Goal: Check status: Check status

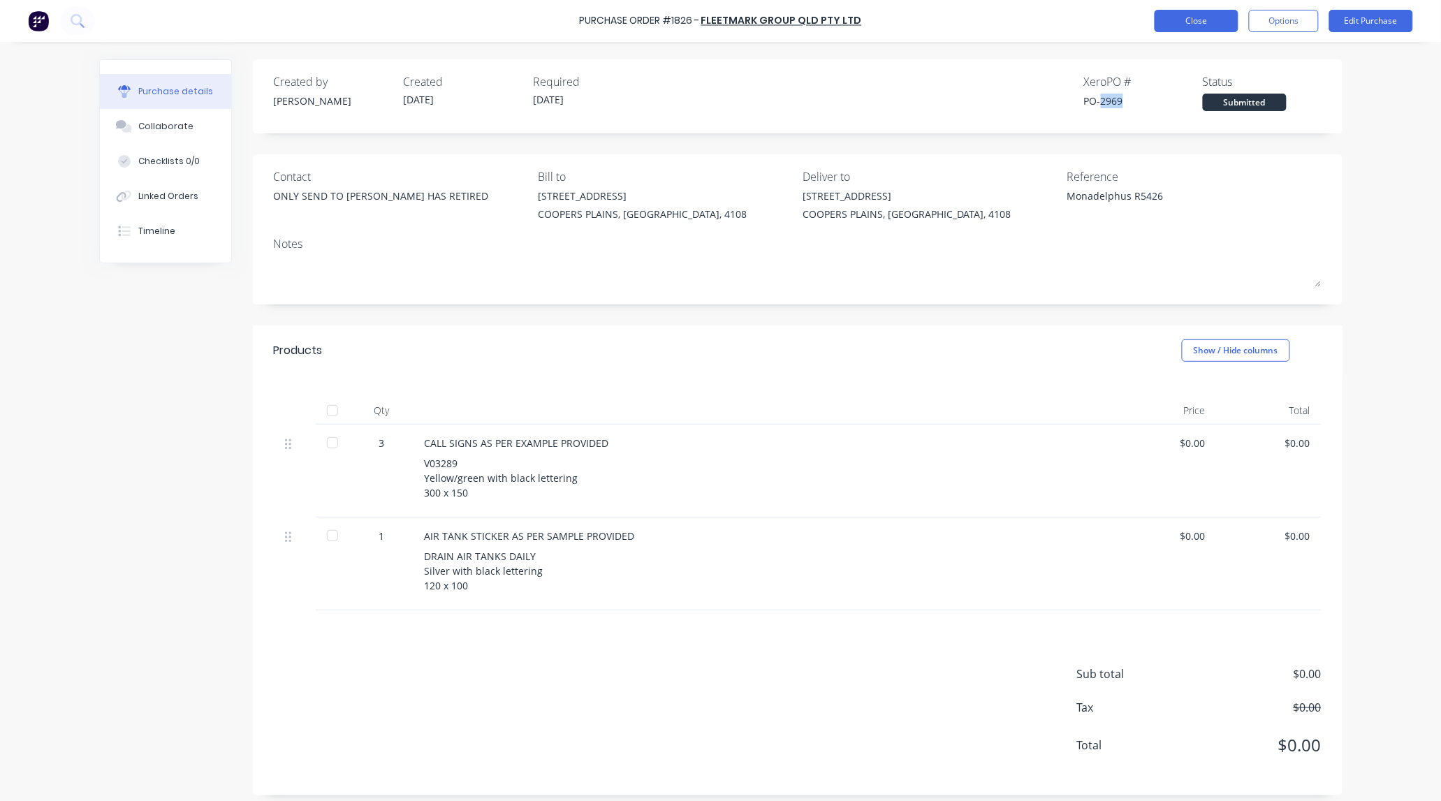
click at [1192, 28] on button "Close" at bounding box center [1197, 21] width 84 height 22
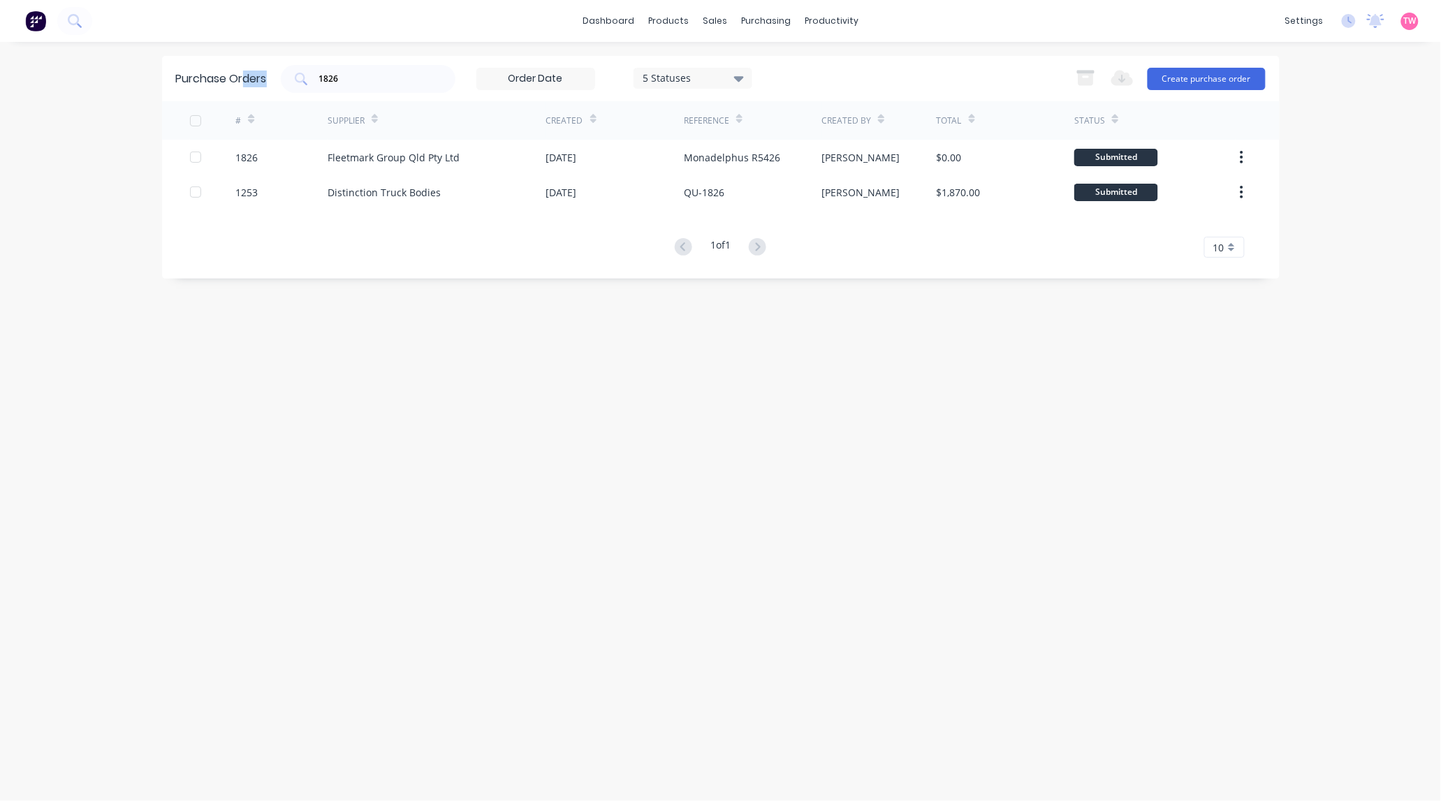
drag, startPoint x: 358, startPoint y: 70, endPoint x: 240, endPoint y: 78, distance: 118.4
click at [240, 78] on div "Purchase Orders 1826 5 Statuses 5 Statuses Export to Excel (XLSX) Create purcha…" at bounding box center [721, 78] width 1118 height 45
click at [381, 75] on input "1826" at bounding box center [376, 79] width 116 height 14
type input "1700"
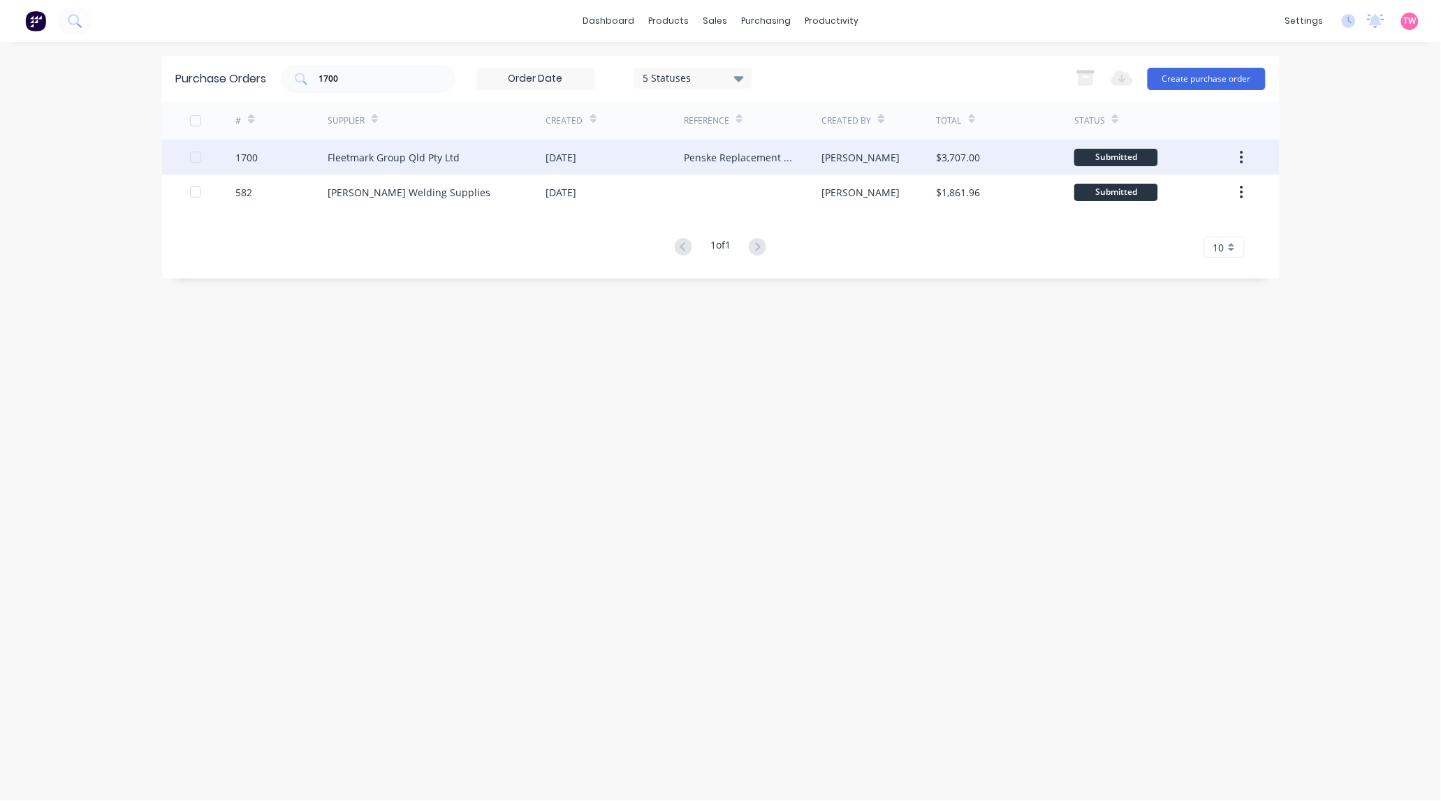
click at [255, 155] on div "1700" at bounding box center [246, 157] width 22 height 15
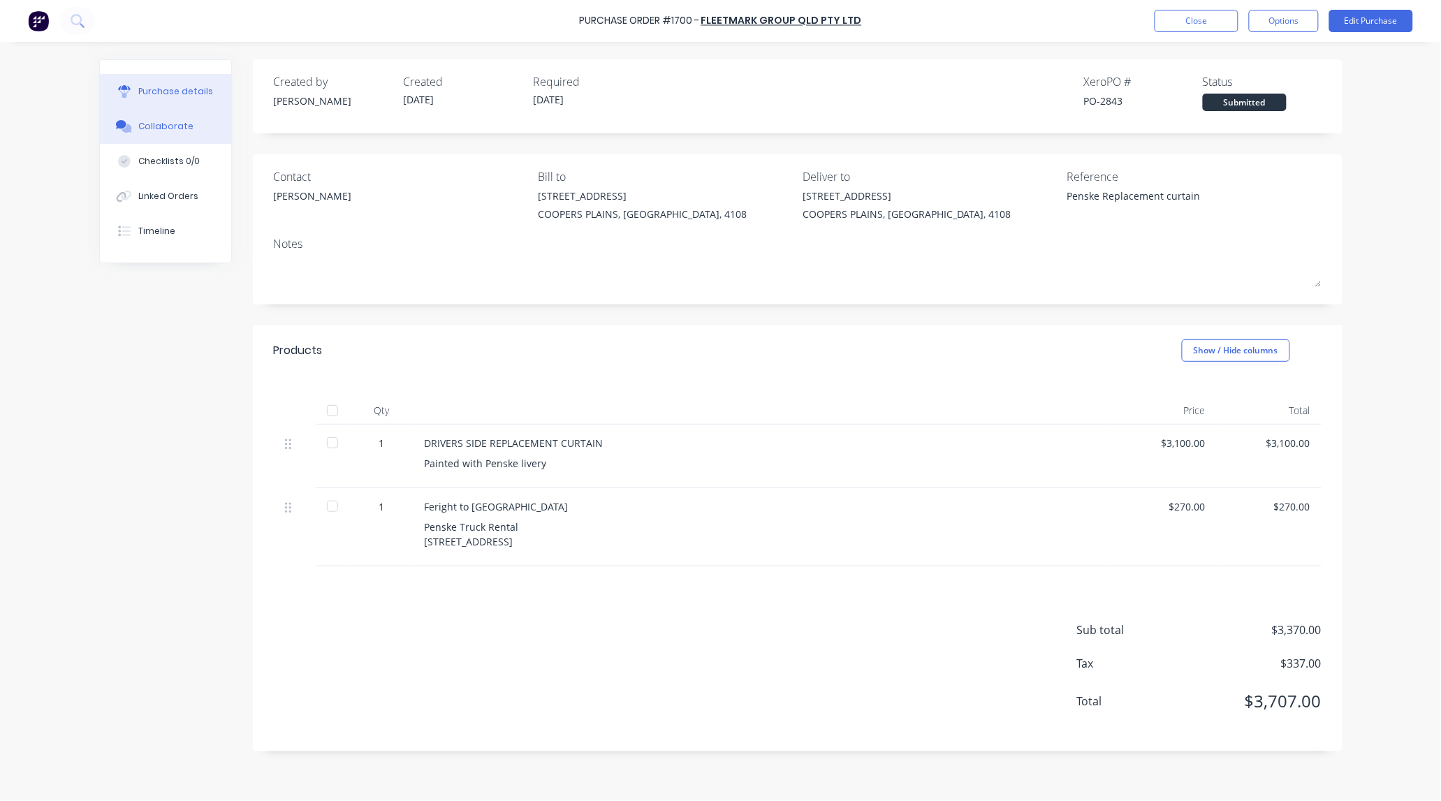
click at [154, 126] on div "Collaborate" at bounding box center [165, 126] width 55 height 13
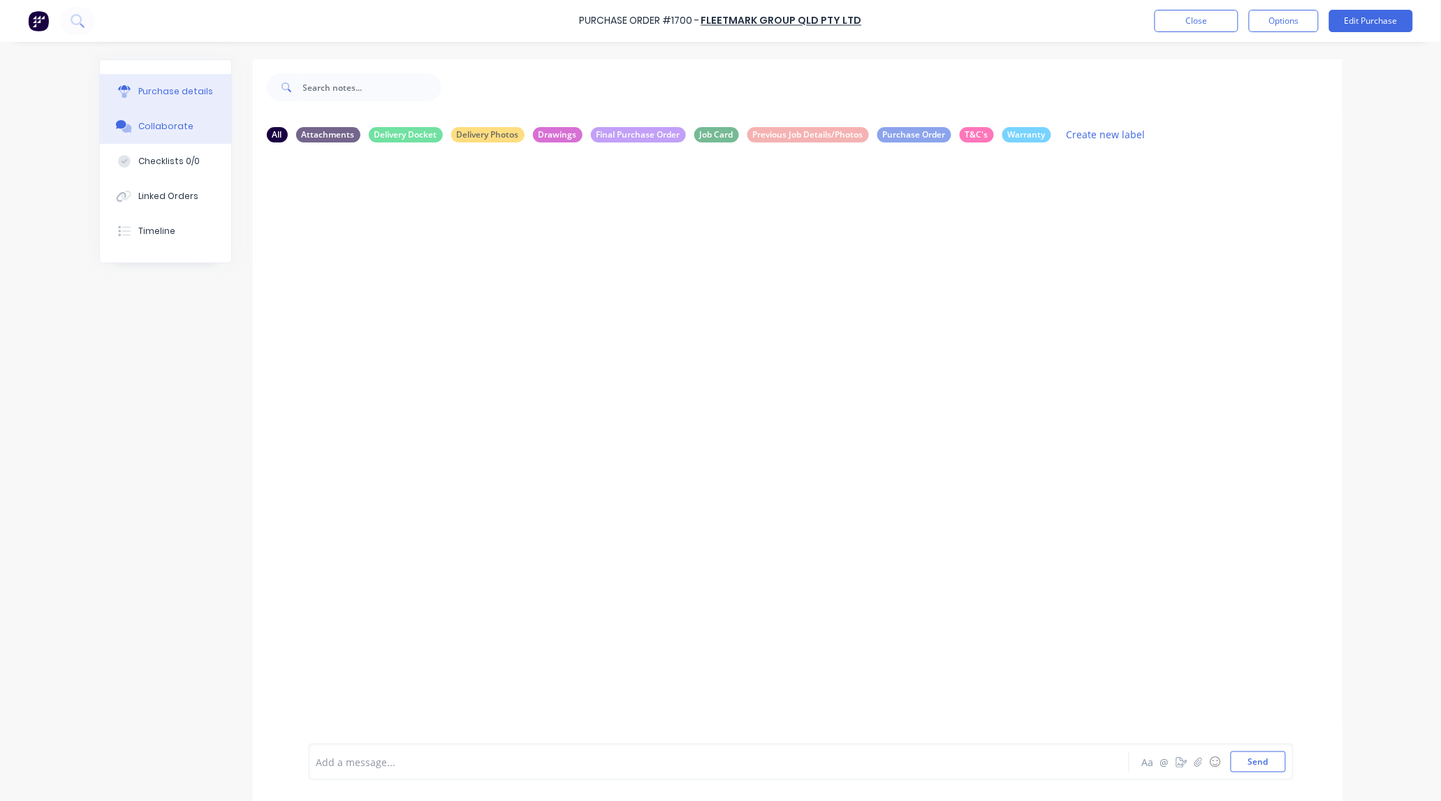
click at [159, 85] on div "Purchase details" at bounding box center [175, 91] width 75 height 13
type textarea "x"
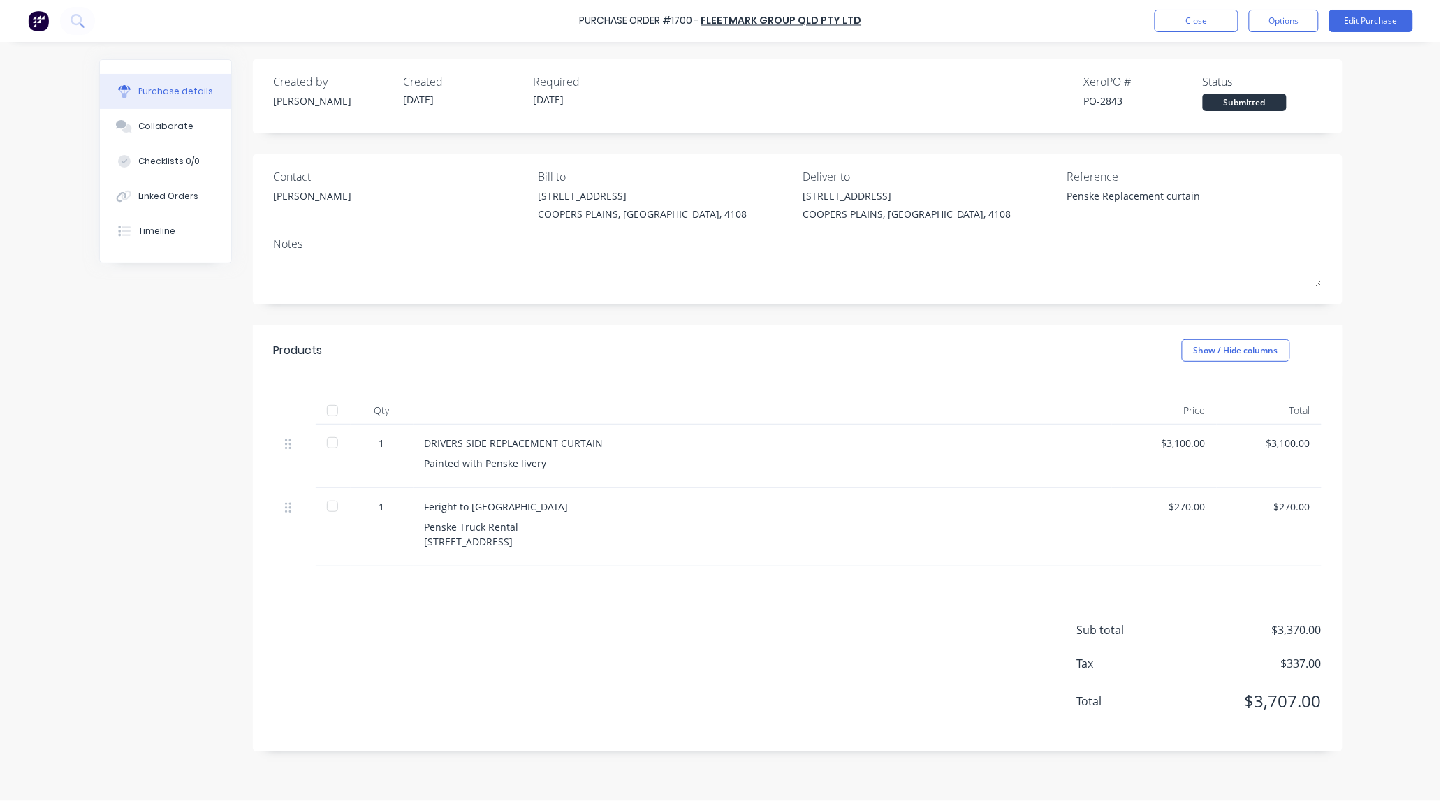
click at [1104, 103] on div "PO-2843" at bounding box center [1143, 101] width 119 height 15
copy div "2843"
click at [1193, 22] on button "Close" at bounding box center [1197, 21] width 84 height 22
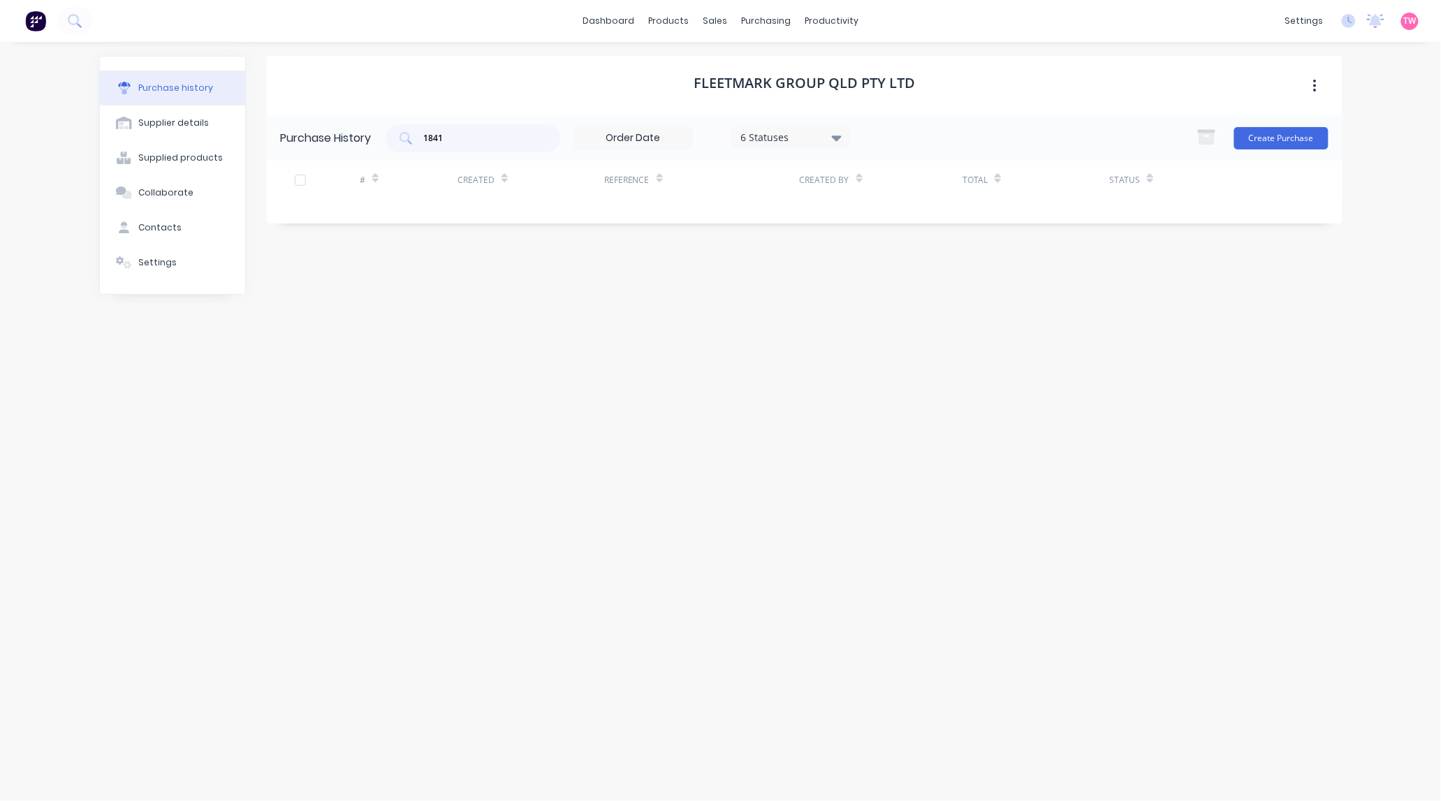
drag, startPoint x: 487, startPoint y: 136, endPoint x: 341, endPoint y: 136, distance: 146.0
click at [341, 136] on div "Purchase History 1841 6 Statuses 6 Statuses Create Purchase" at bounding box center [805, 137] width 1076 height 45
paste input "9"
type input "1849"
click at [787, 61] on div "Purchase Orders" at bounding box center [812, 67] width 74 height 13
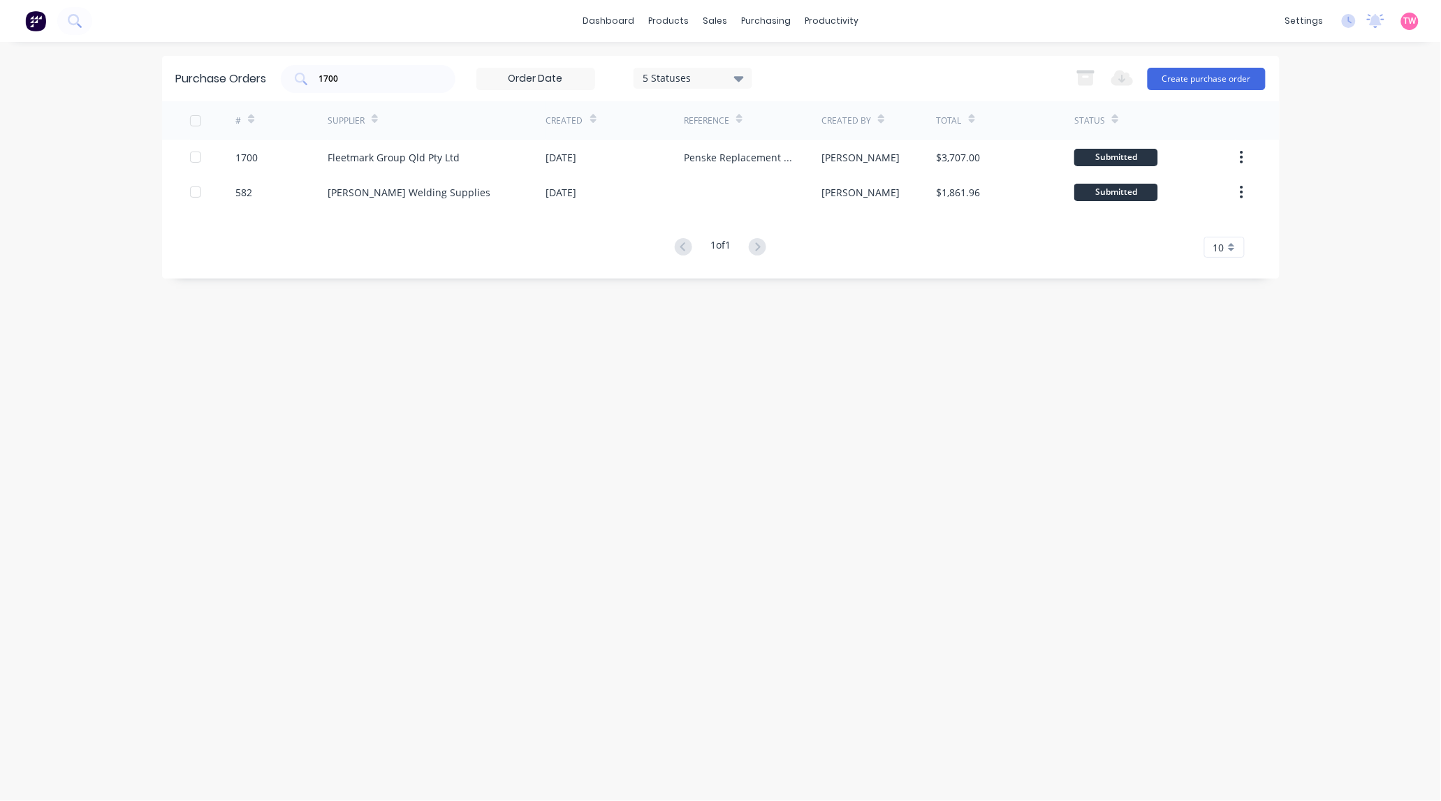
drag, startPoint x: 393, startPoint y: 85, endPoint x: 283, endPoint y: 85, distance: 109.7
click at [283, 85] on div "1700 5 Statuses 5 Statuses" at bounding box center [517, 79] width 472 height 28
click at [358, 74] on input "1700" at bounding box center [376, 79] width 116 height 14
paste input "849"
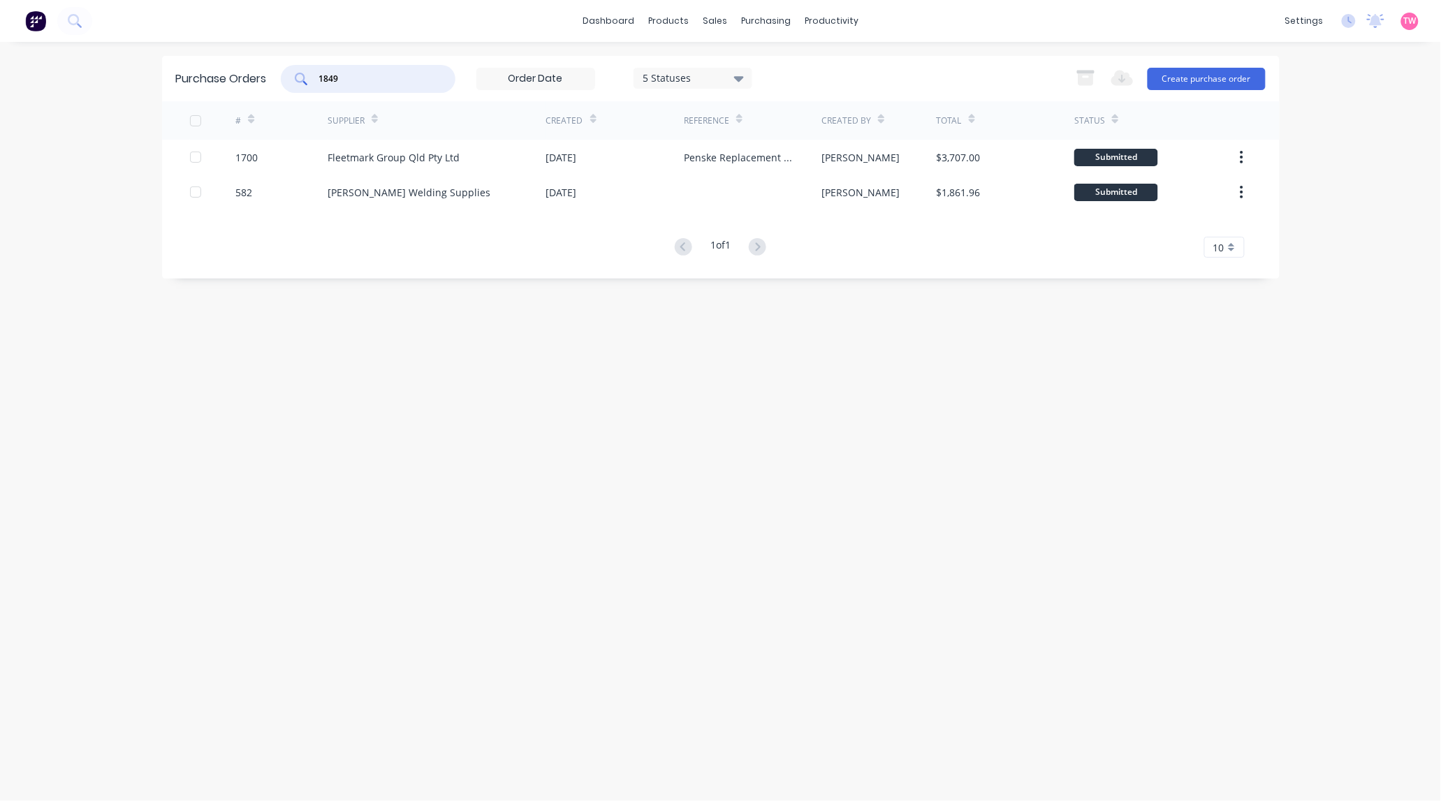
type input "1849"
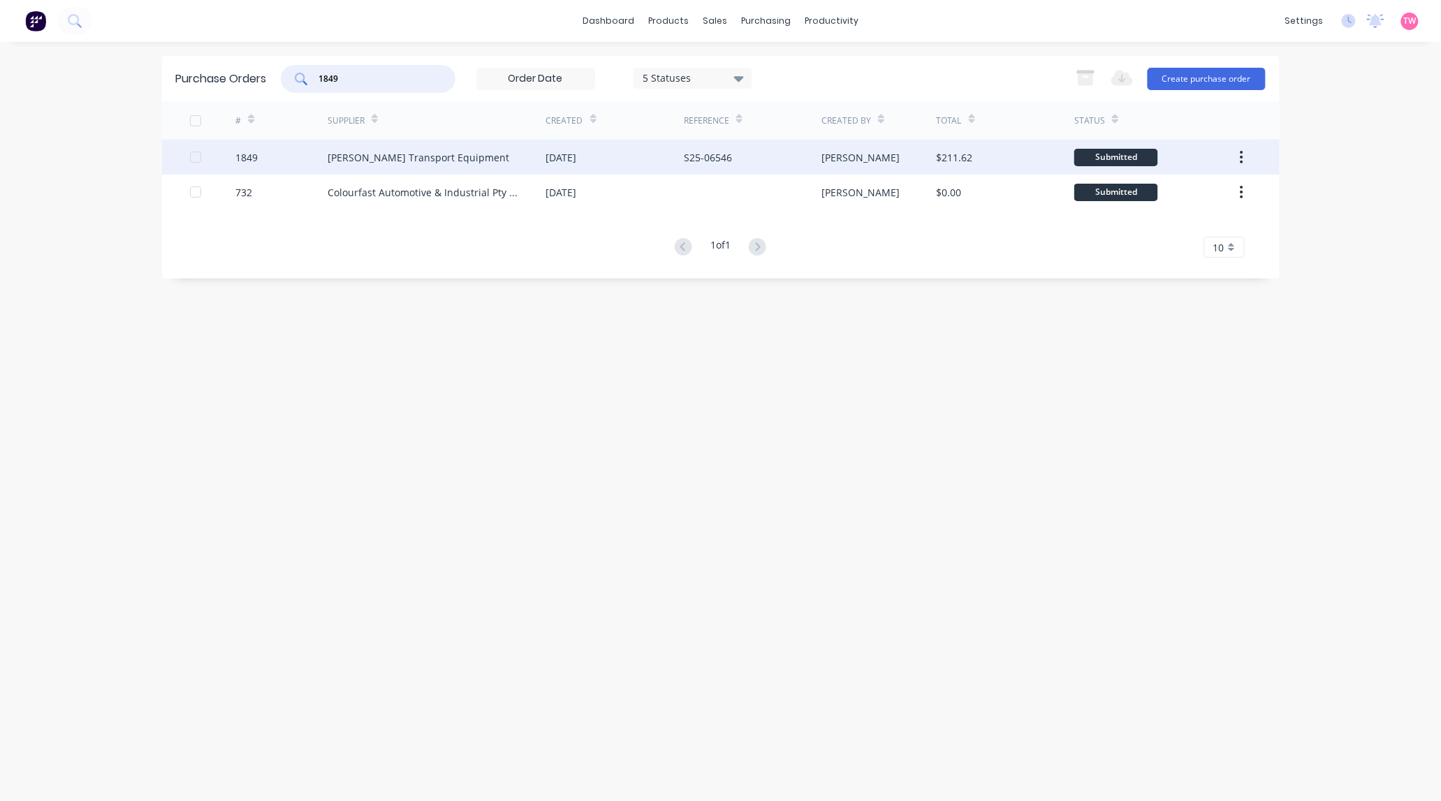
click at [247, 157] on div "1849" at bounding box center [246, 157] width 22 height 15
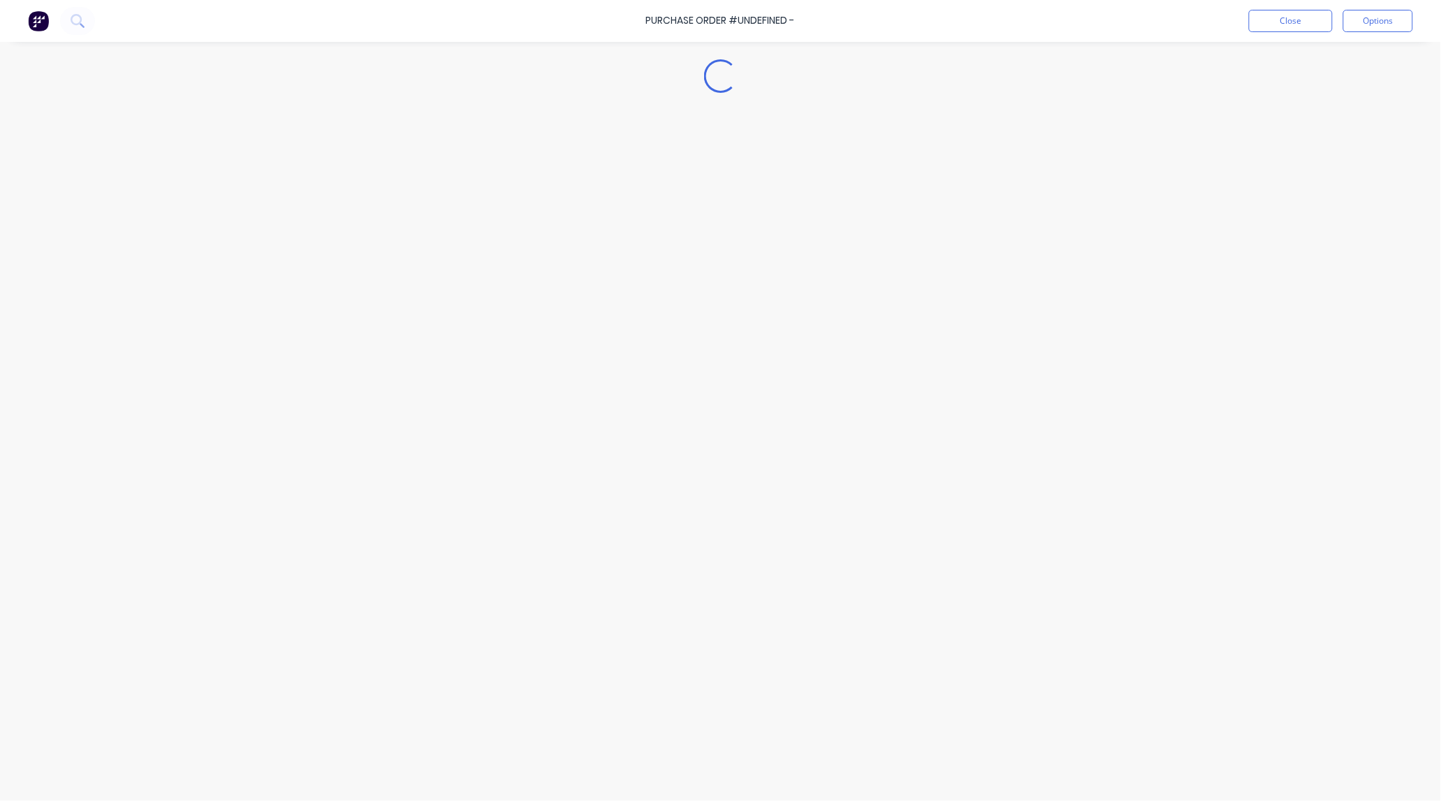
type textarea "x"
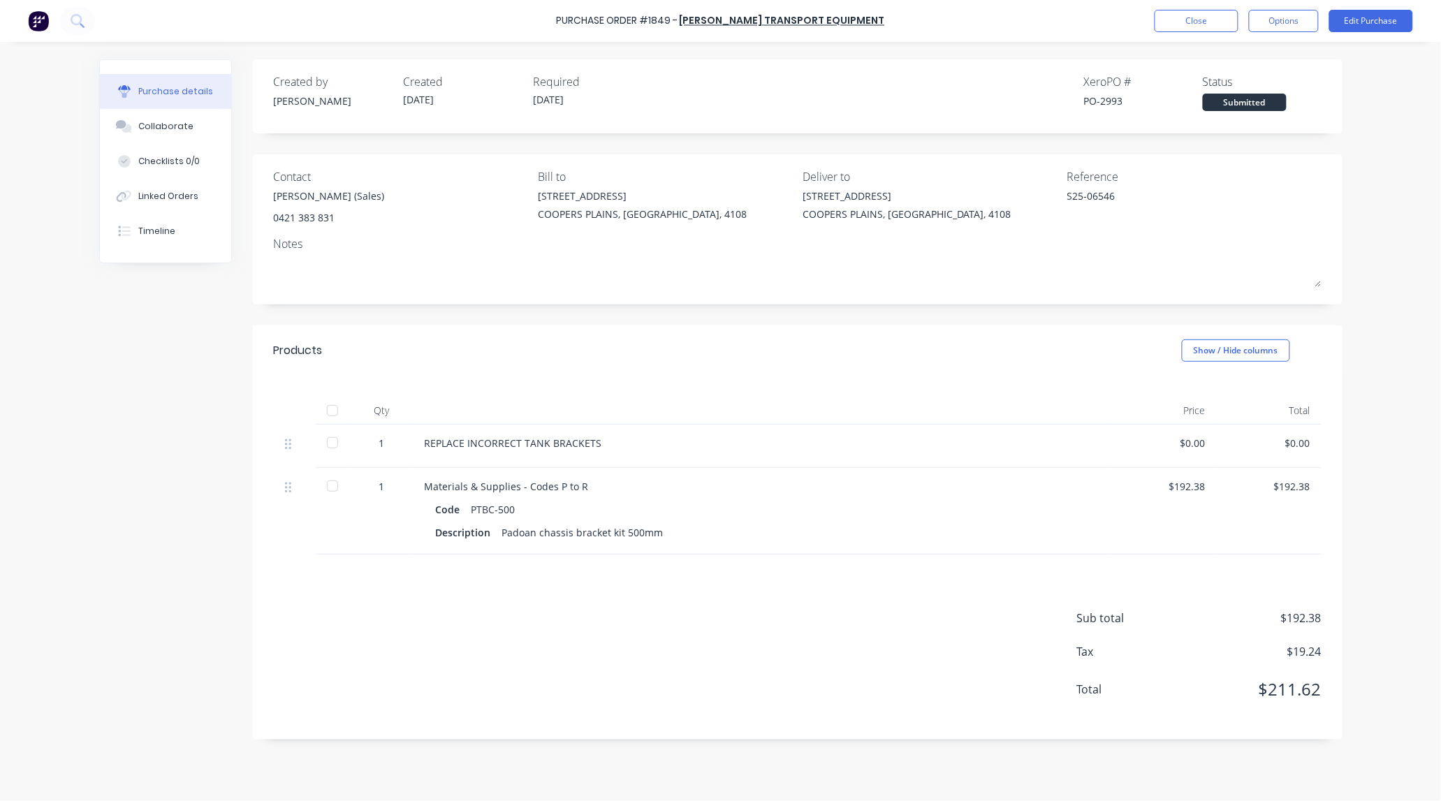
click at [1113, 98] on div "PO-2993" at bounding box center [1143, 101] width 119 height 15
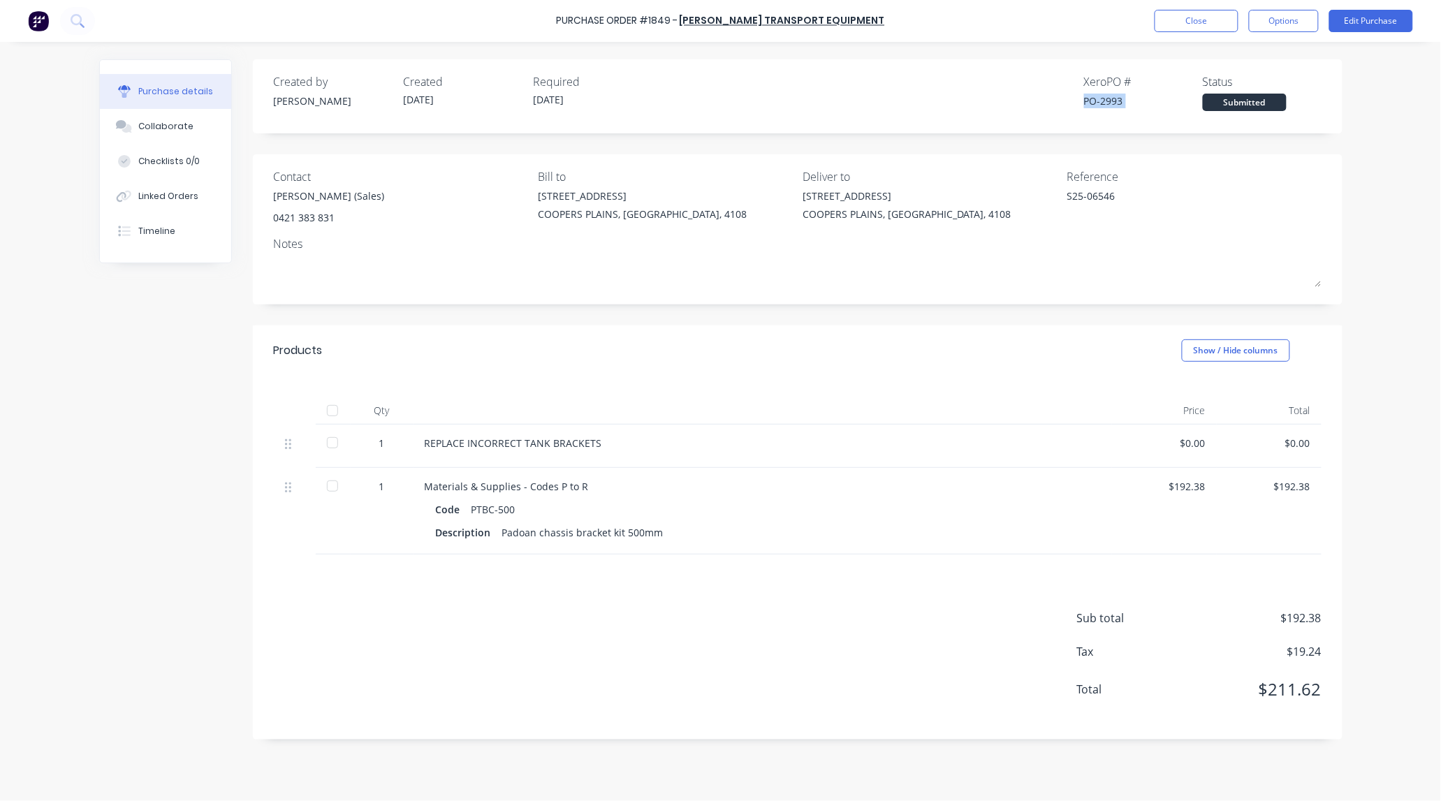
click at [1113, 98] on div "PO-2993" at bounding box center [1143, 101] width 119 height 15
click at [1132, 98] on div "PO-2993" at bounding box center [1143, 101] width 119 height 15
click at [1119, 100] on div "PO-2993" at bounding box center [1143, 101] width 119 height 15
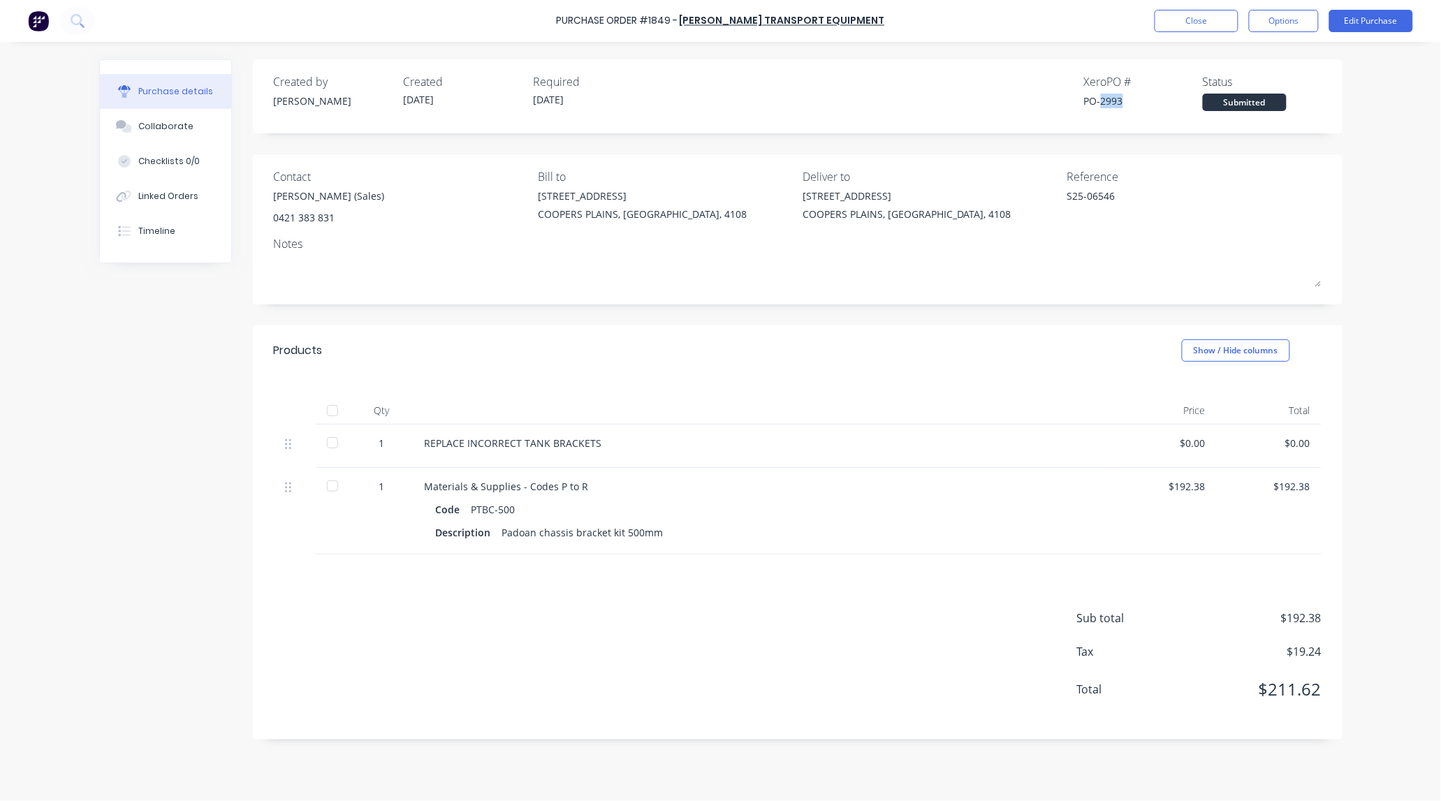
copy div "2993"
click at [1209, 21] on button "Close" at bounding box center [1197, 21] width 84 height 22
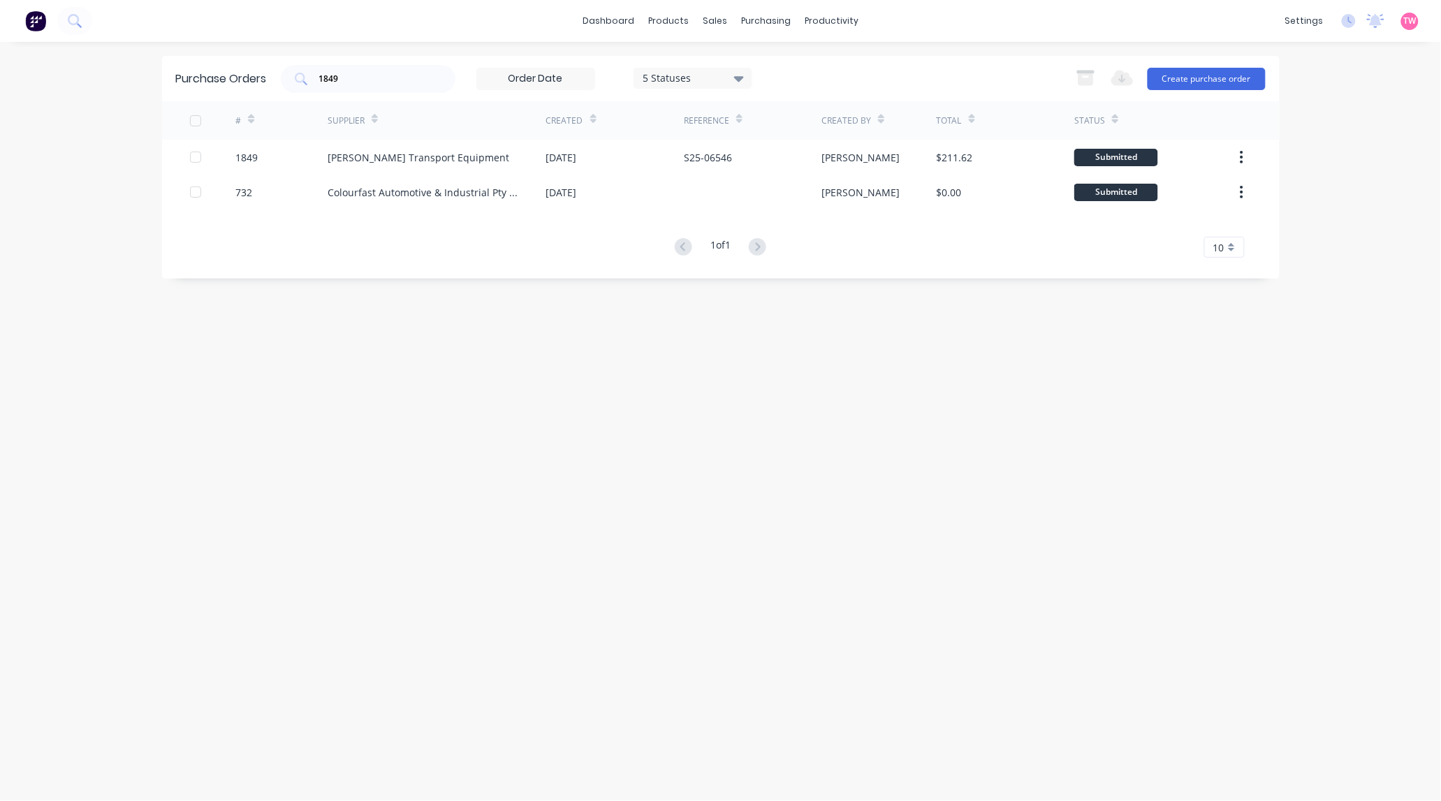
drag, startPoint x: 385, startPoint y: 79, endPoint x: 261, endPoint y: 81, distance: 124.4
click at [261, 81] on div "Purchase Orders 1849 5 Statuses 5 Statuses Export to Excel (XLSX) Create purcha…" at bounding box center [721, 78] width 1118 height 45
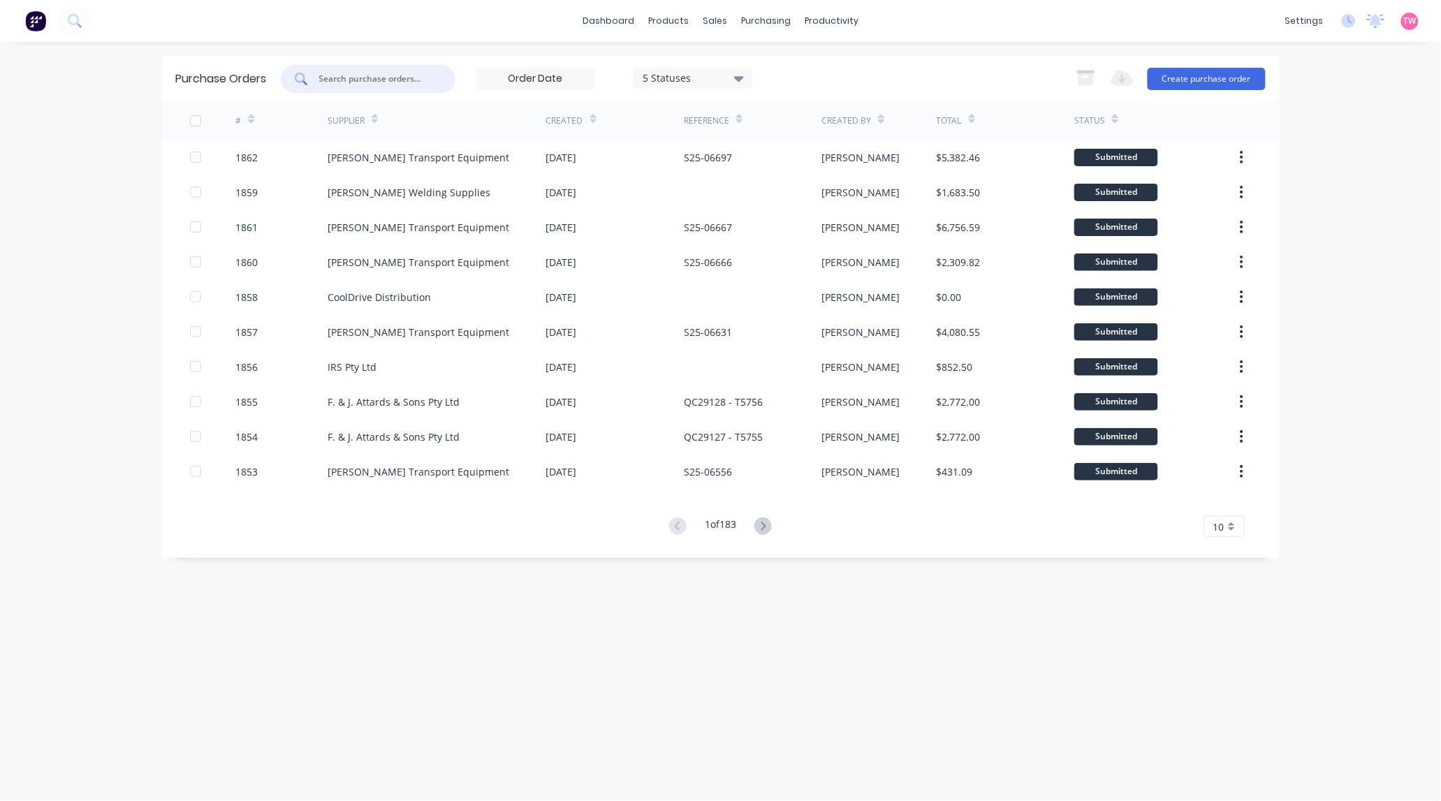
click at [410, 80] on input "text" at bounding box center [376, 79] width 116 height 14
paste input "1845"
type input "1845"
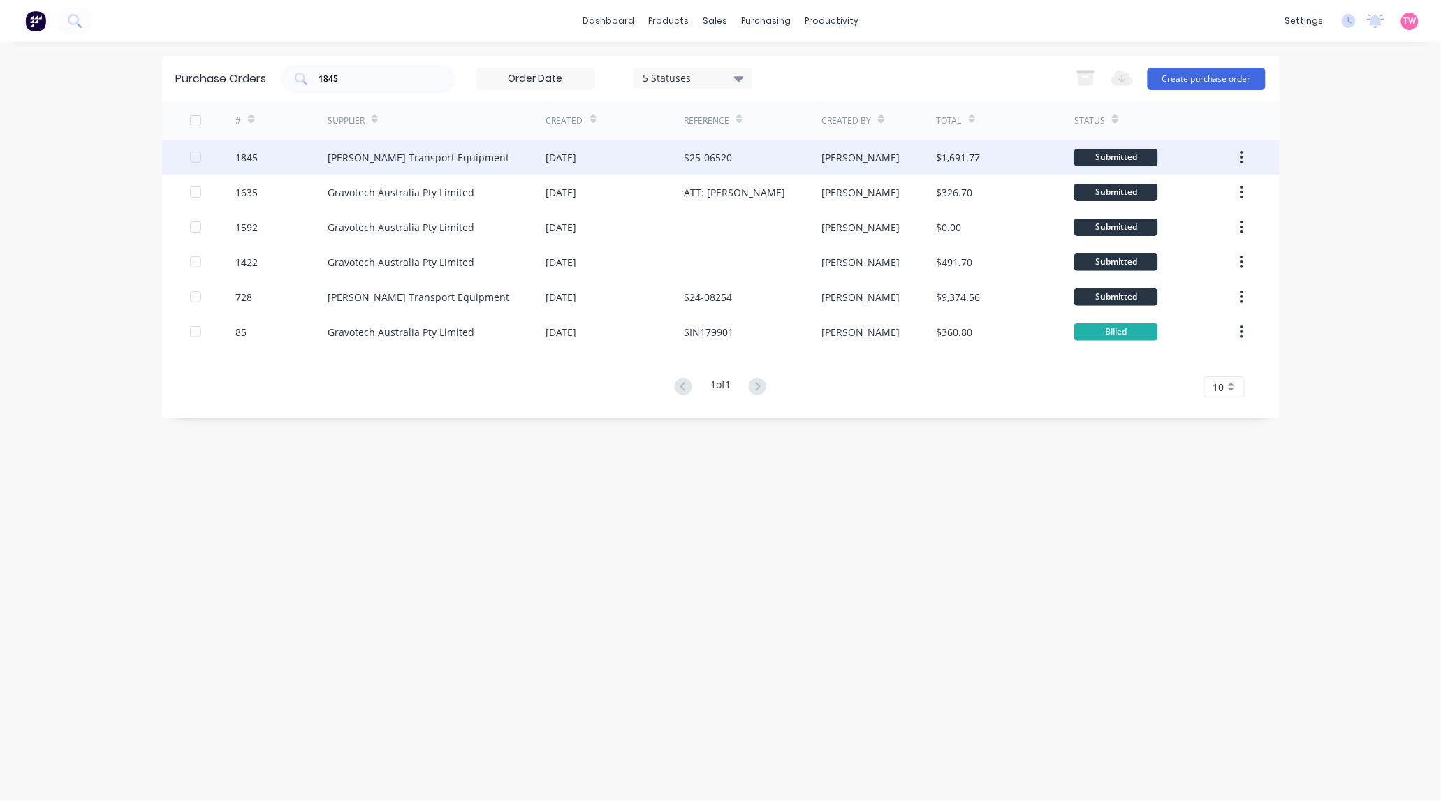
click at [239, 159] on div "1845" at bounding box center [246, 157] width 22 height 15
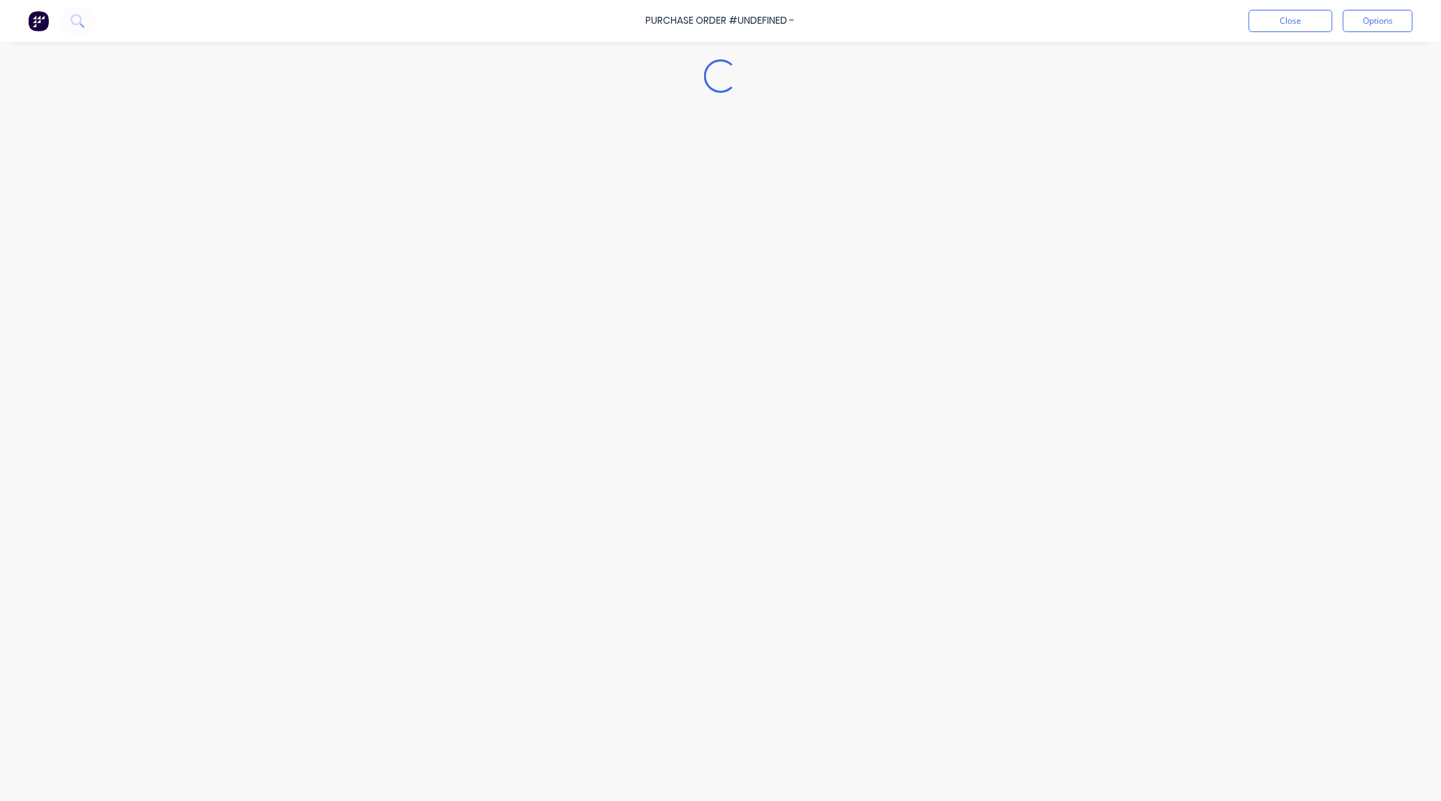
type textarea "x"
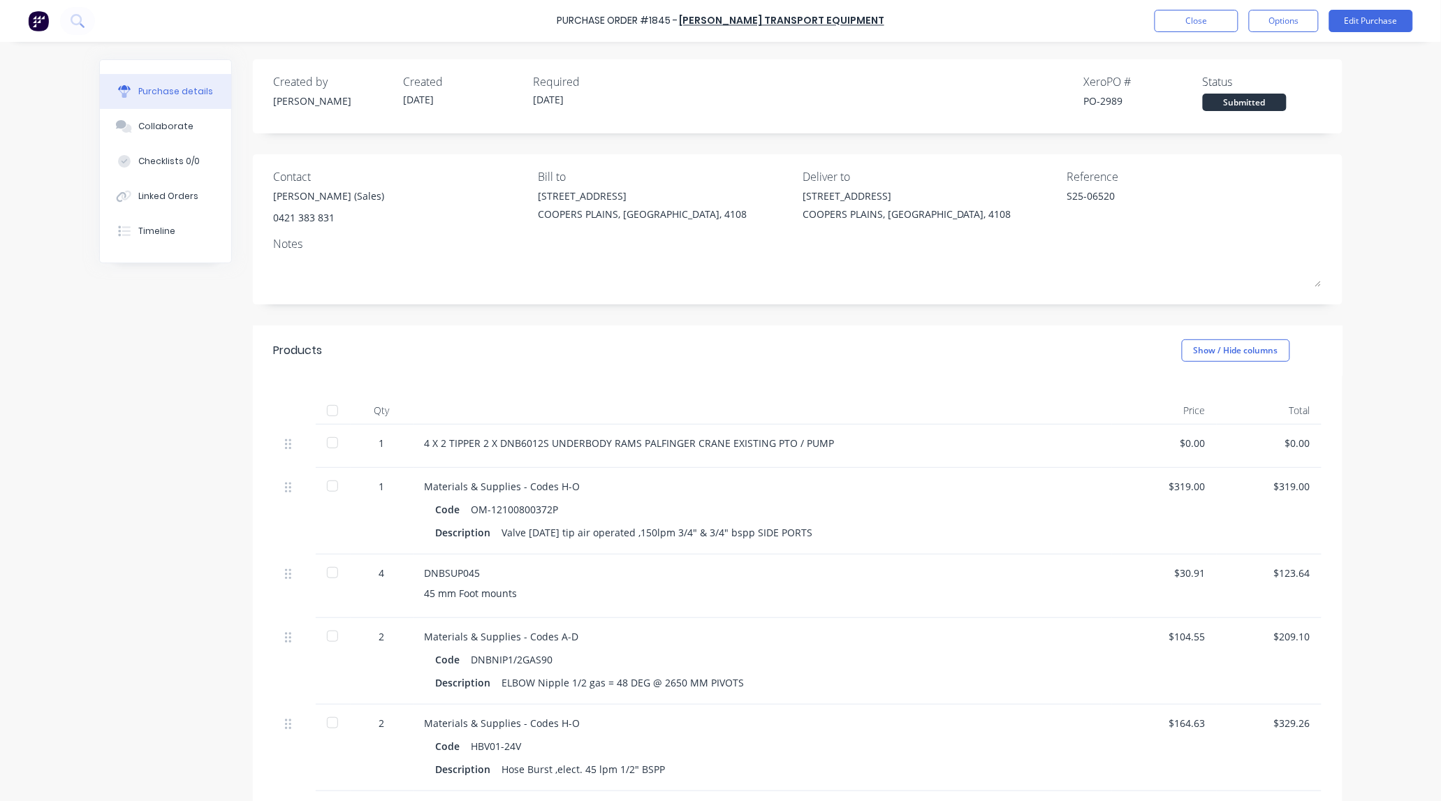
click at [1109, 98] on div "PO-2989" at bounding box center [1143, 101] width 119 height 15
copy div "2989"
click at [1190, 14] on button "Close" at bounding box center [1197, 21] width 84 height 22
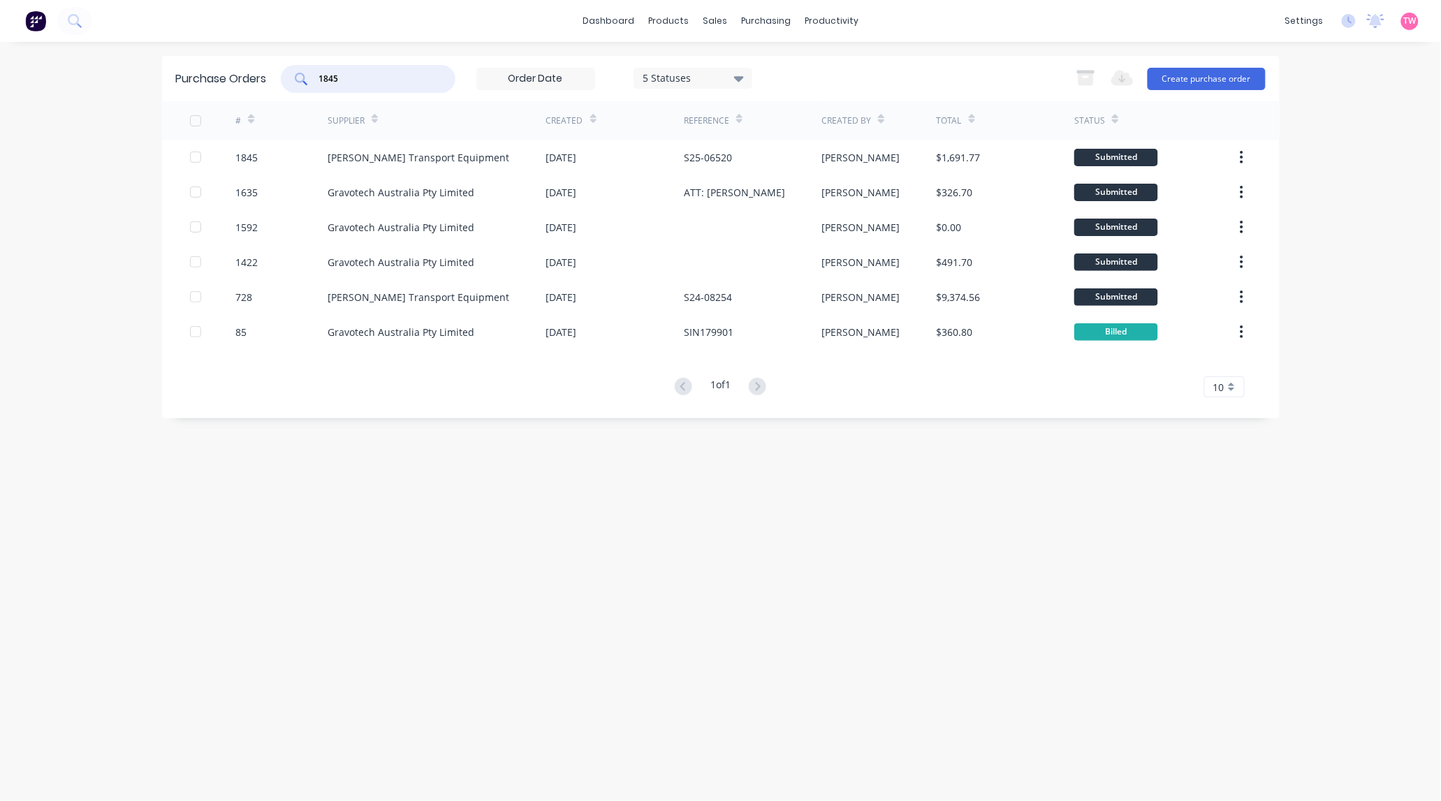
drag, startPoint x: 411, startPoint y: 73, endPoint x: -43, endPoint y: 64, distance: 454.2
click at [0, 64] on html "dashboard products sales purchasing productivity dashboard products Product Cat…" at bounding box center [720, 400] width 1441 height 801
type input "1851"
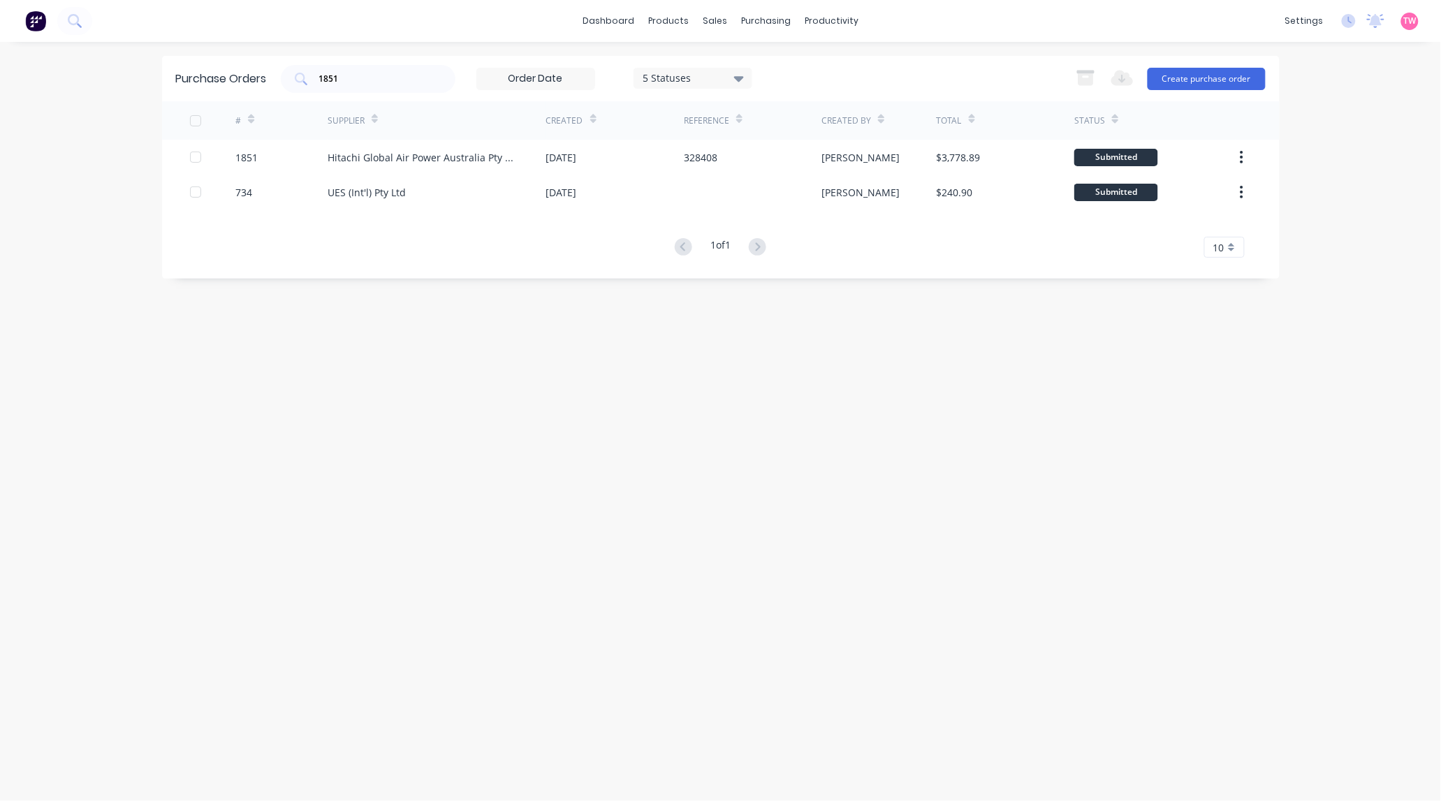
click at [952, 605] on div "Purchase Orders 1851 5 Statuses 5 Statuses Export to Excel (XLSX) Create purcha…" at bounding box center [721, 421] width 1118 height 731
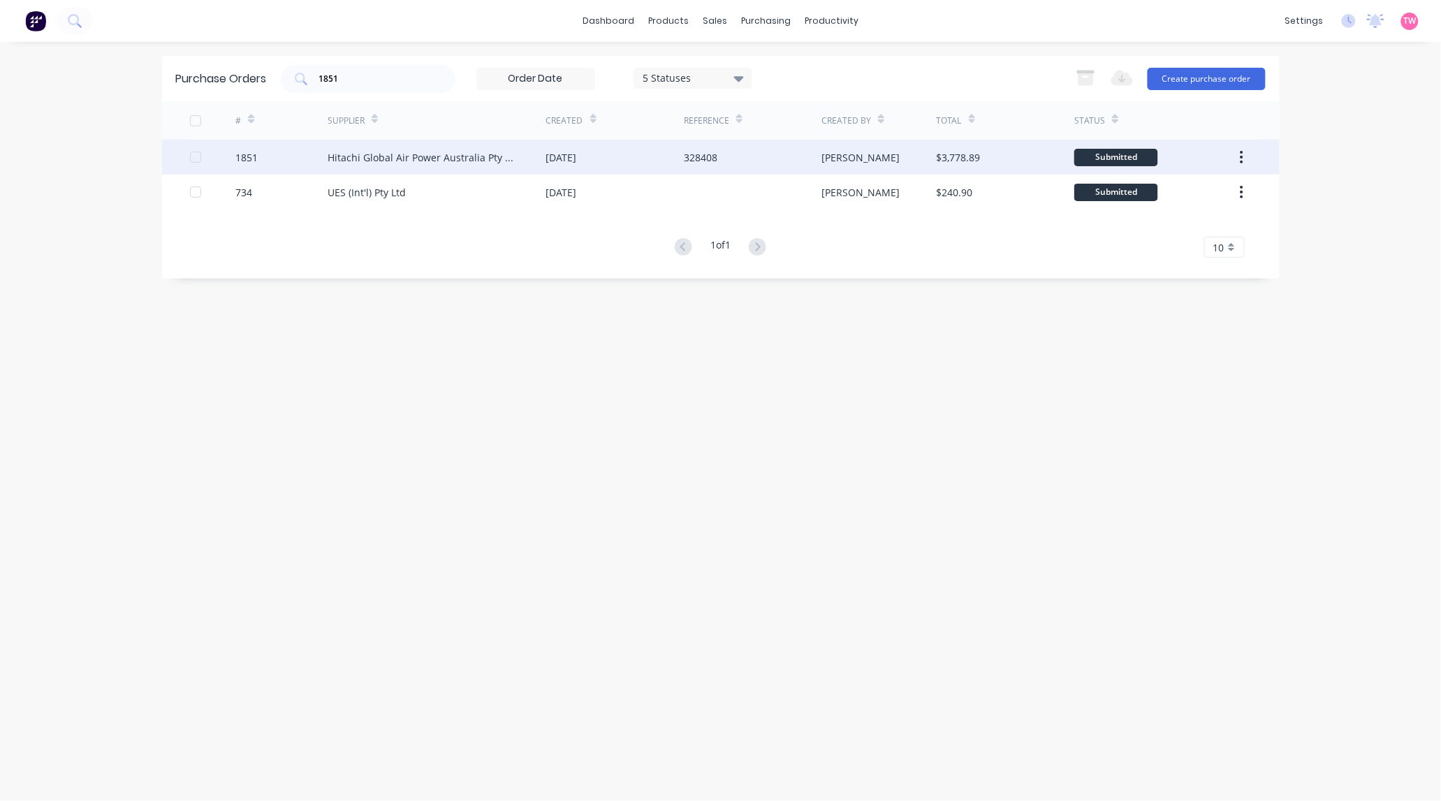
click at [256, 158] on div "1851" at bounding box center [246, 157] width 22 height 15
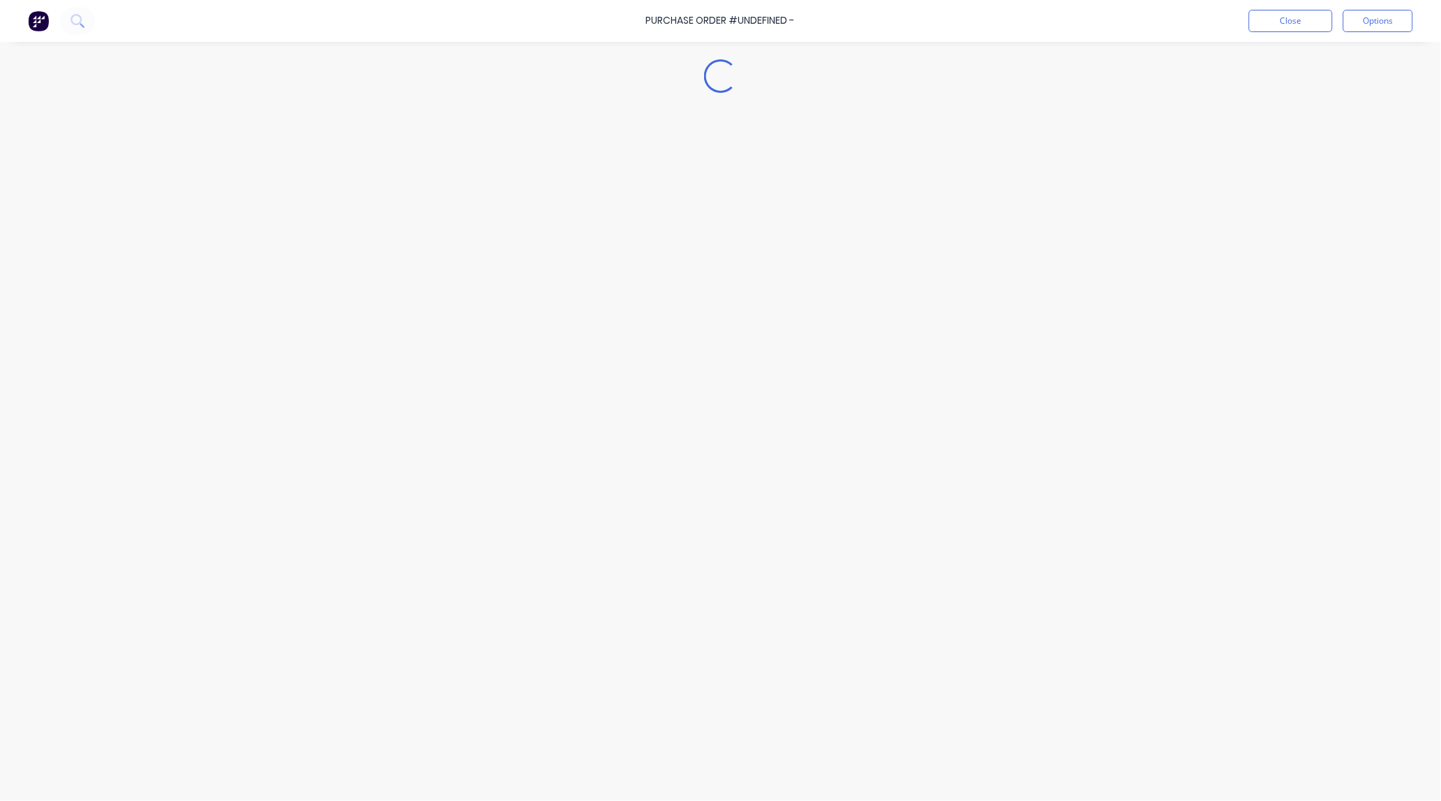
type textarea "x"
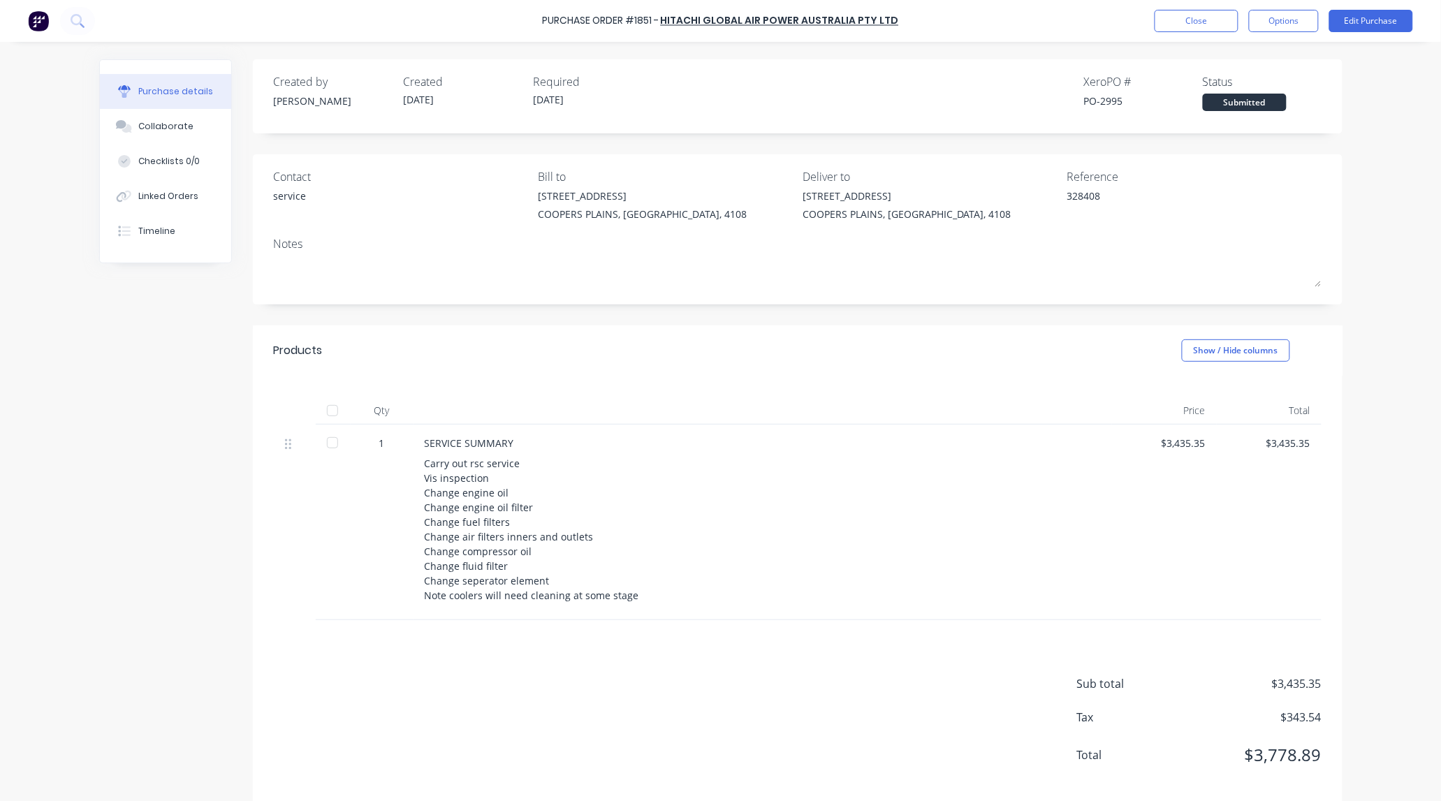
click at [1106, 103] on div "PO-2995" at bounding box center [1143, 101] width 119 height 15
copy div "2995"
